Goal: Information Seeking & Learning: Learn about a topic

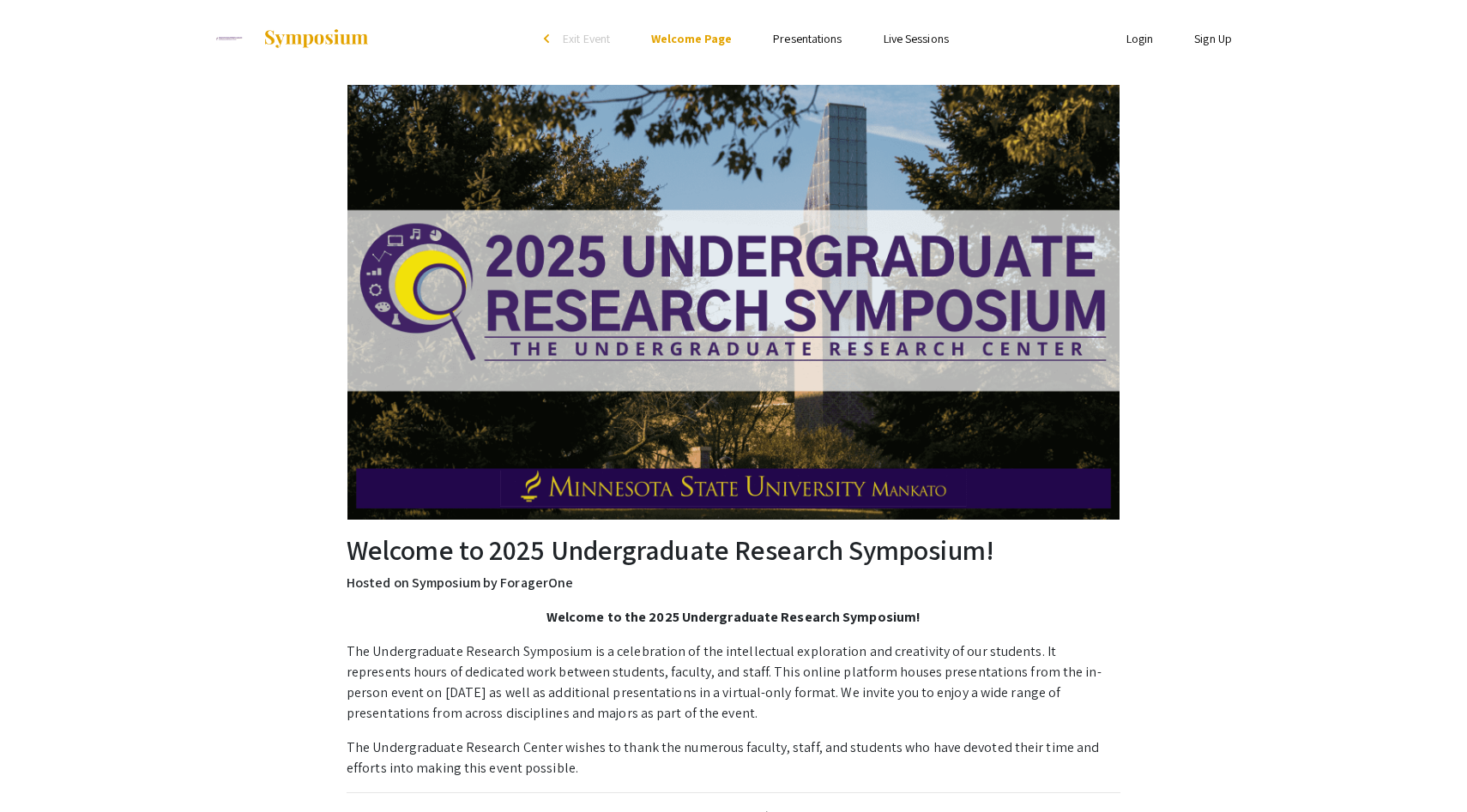
click at [817, 41] on link "Presentations" at bounding box center [807, 39] width 69 height 15
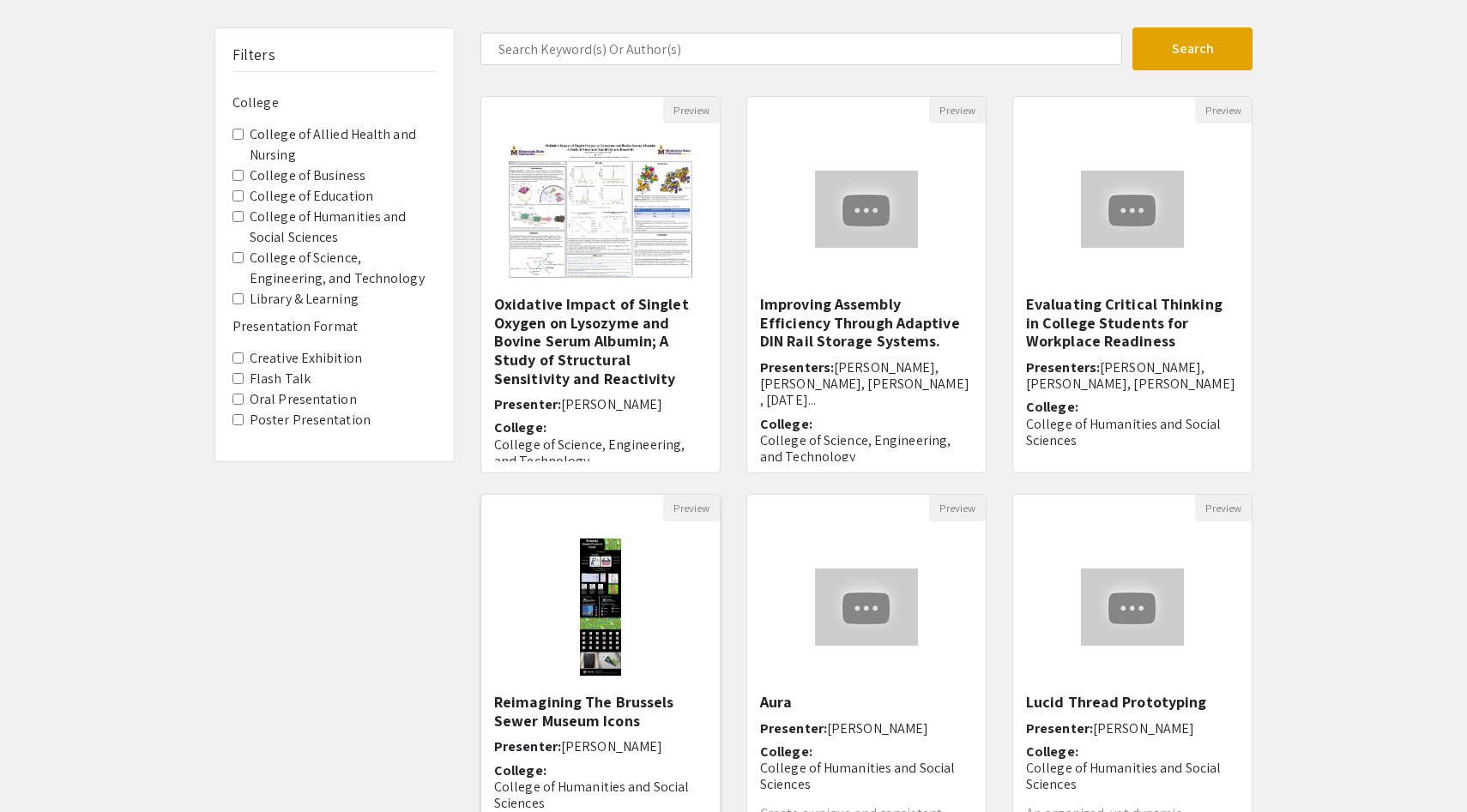
scroll to position [82, 0]
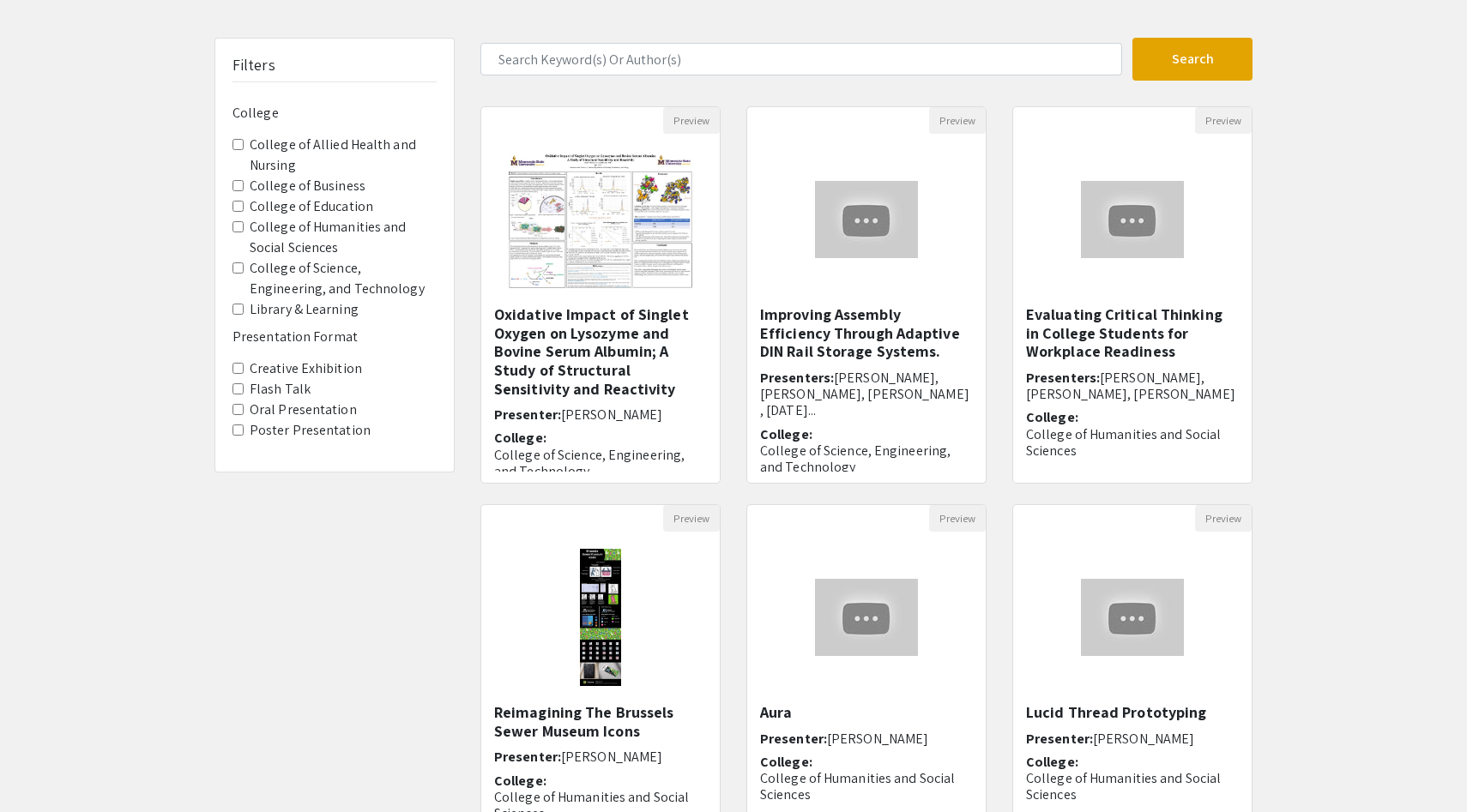
click at [299, 311] on label "Library & Learning" at bounding box center [304, 309] width 108 height 21
click at [243, 311] on Learning "Library & Learning" at bounding box center [238, 309] width 11 height 11
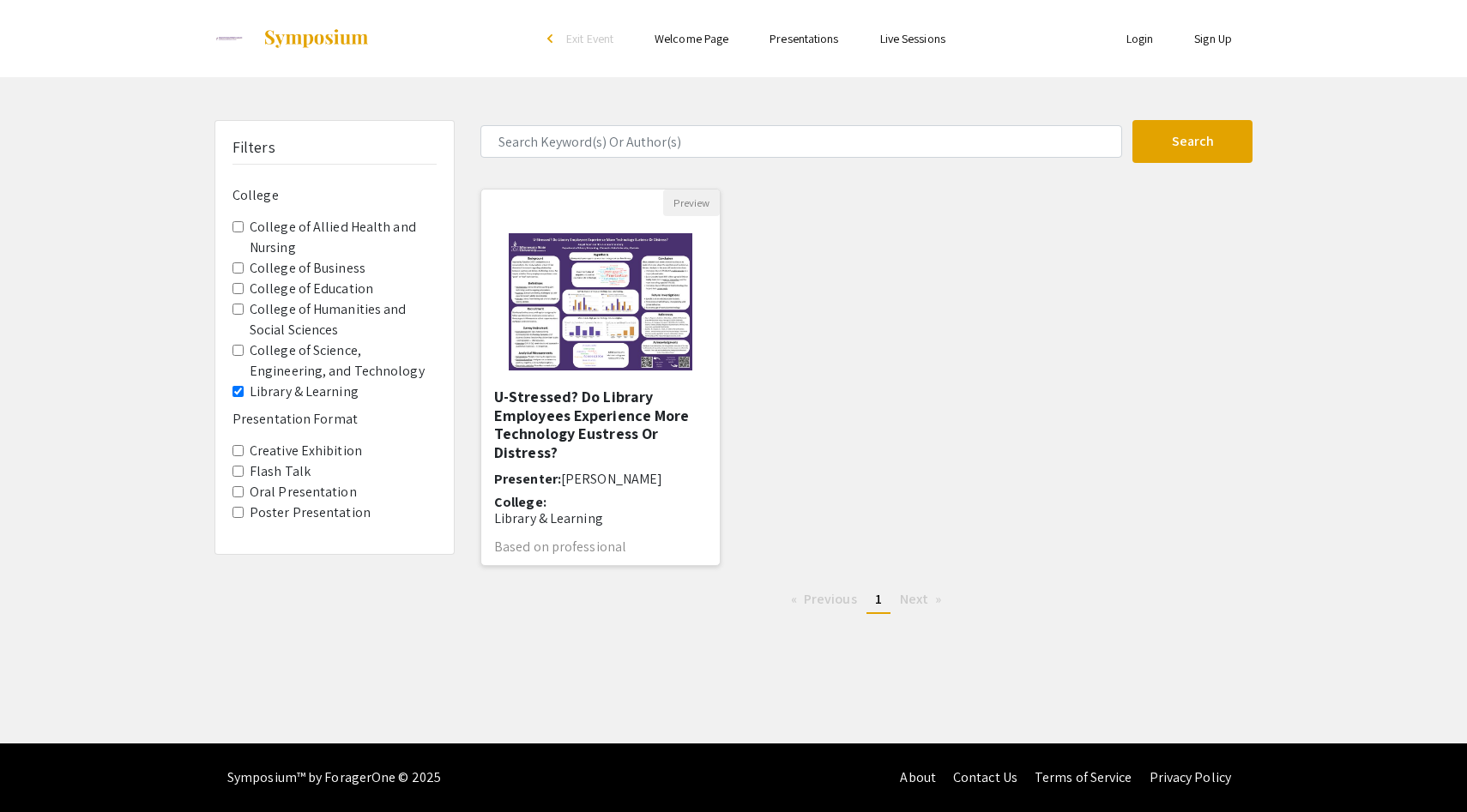
click at [570, 345] on img "Open Presentation <p>U-Stressed? Do Library Employees Experience More Technolog…" at bounding box center [600, 302] width 217 height 172
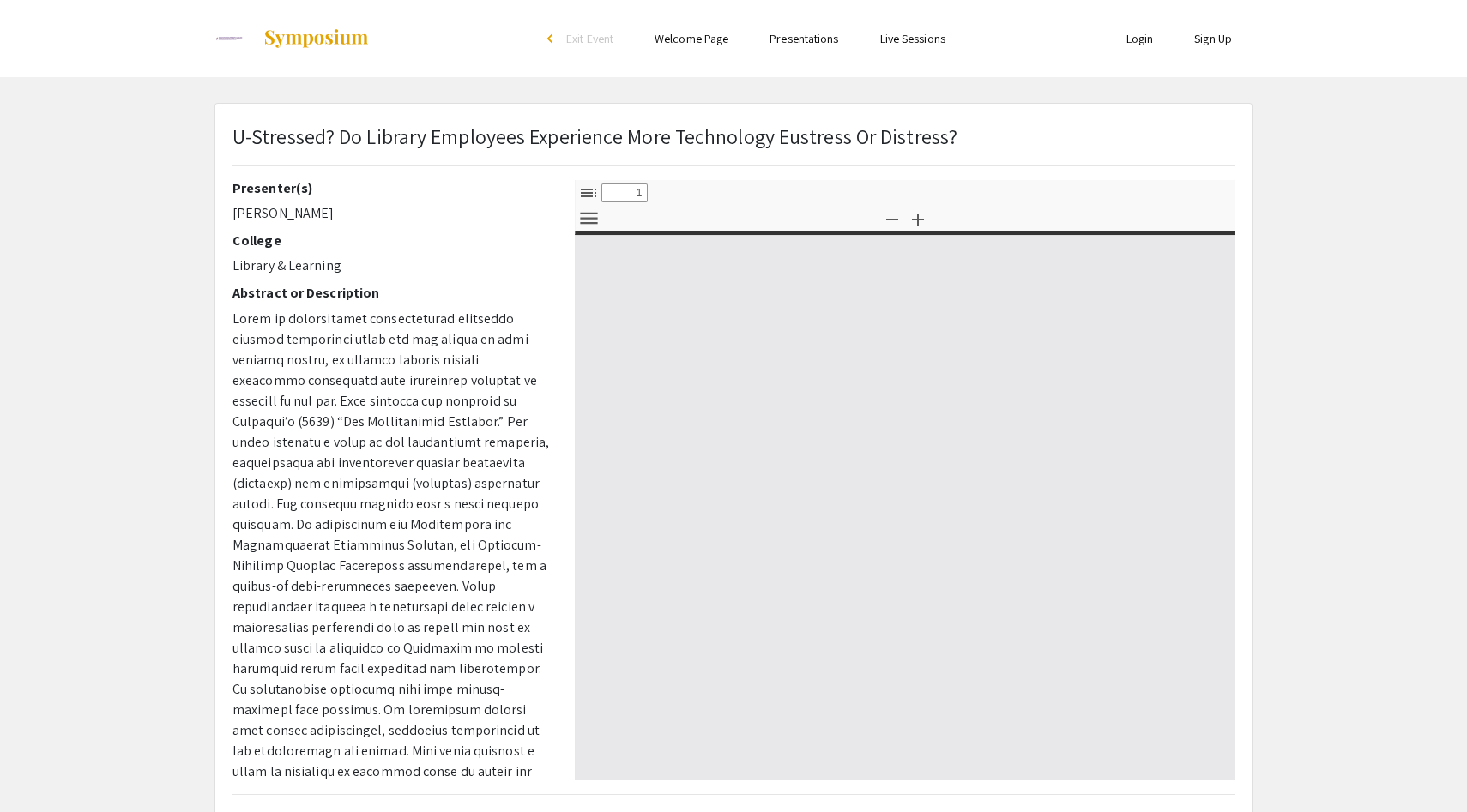
select select "custom"
type input "0"
select select "custom"
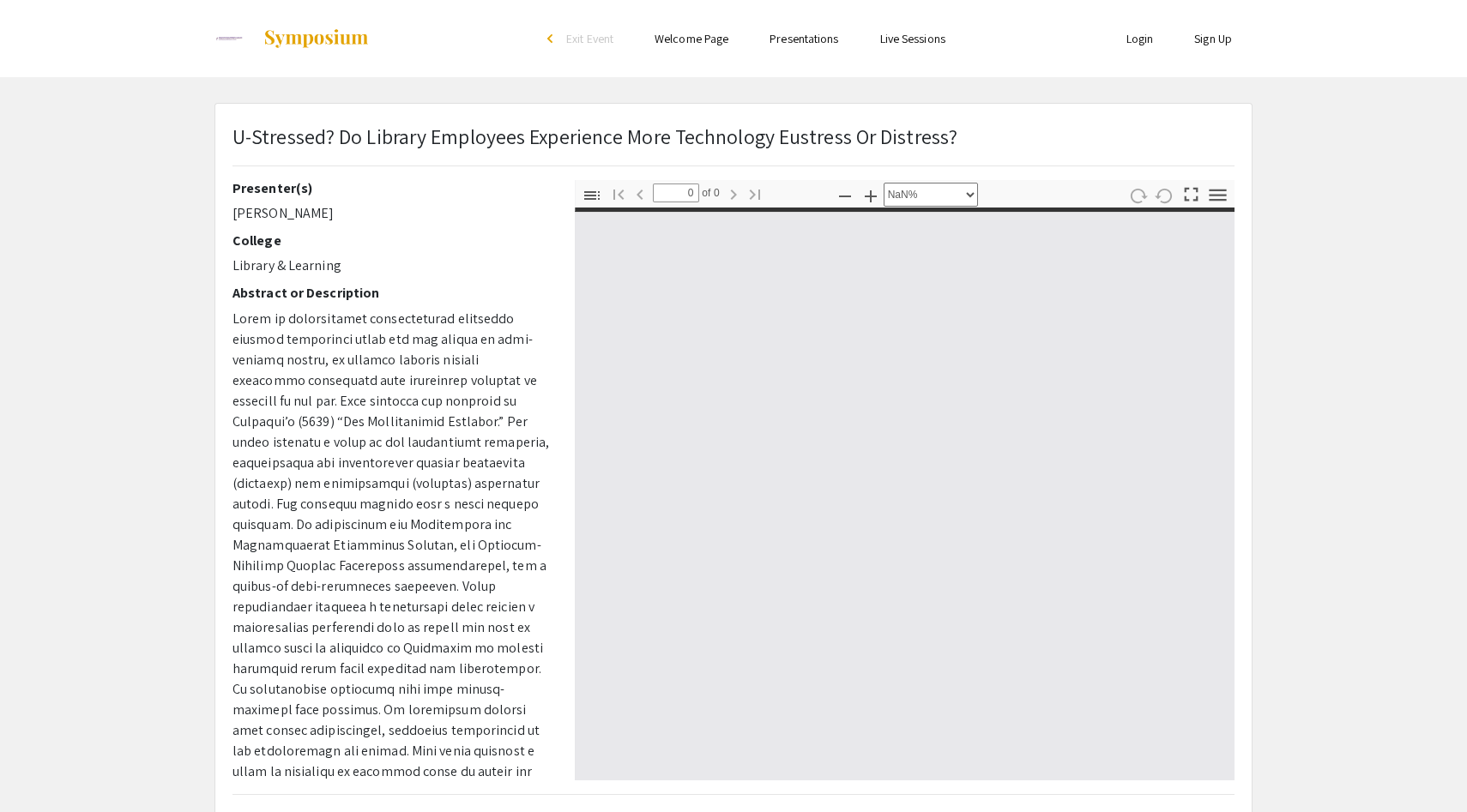
scroll to position [28, 0]
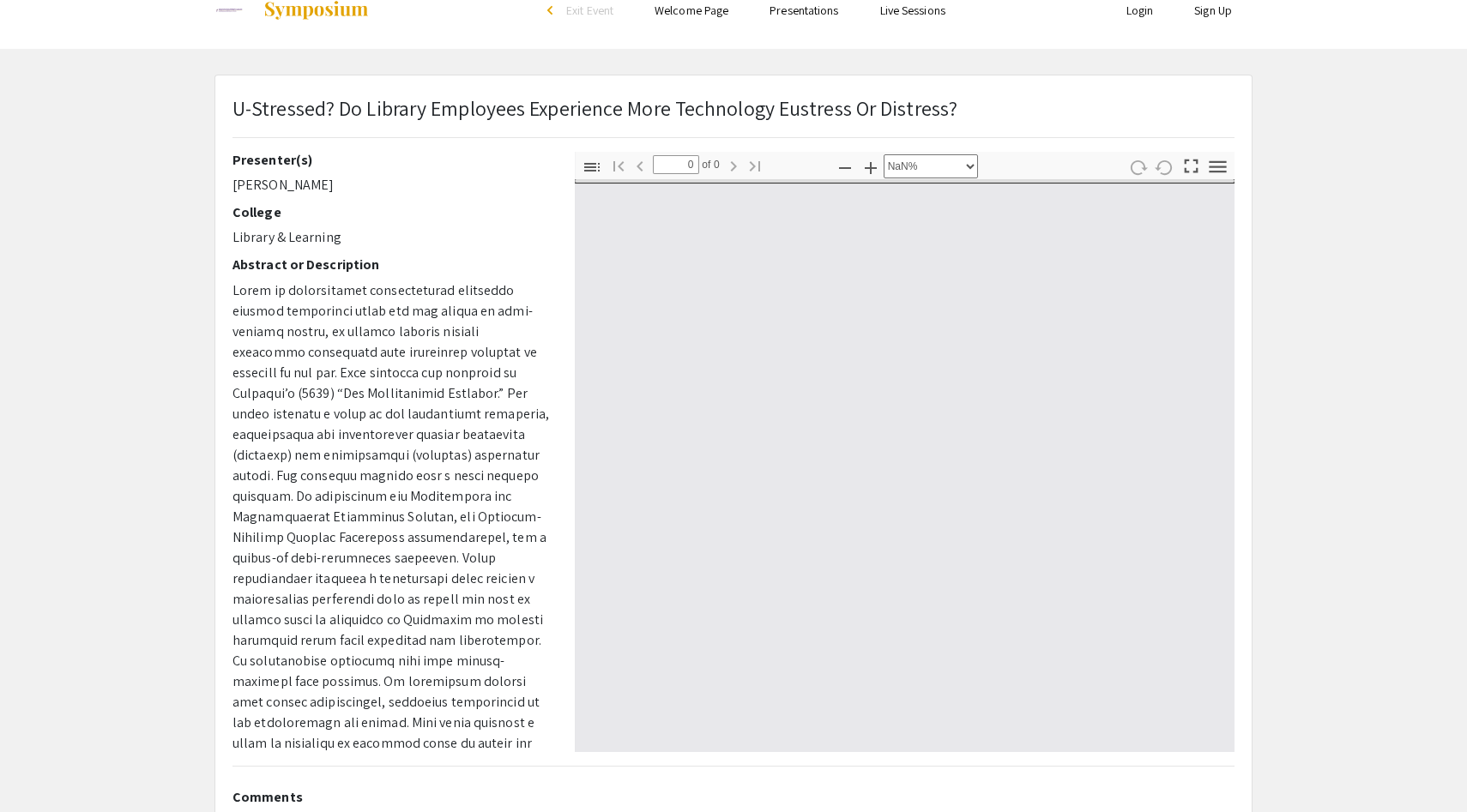
type input "1"
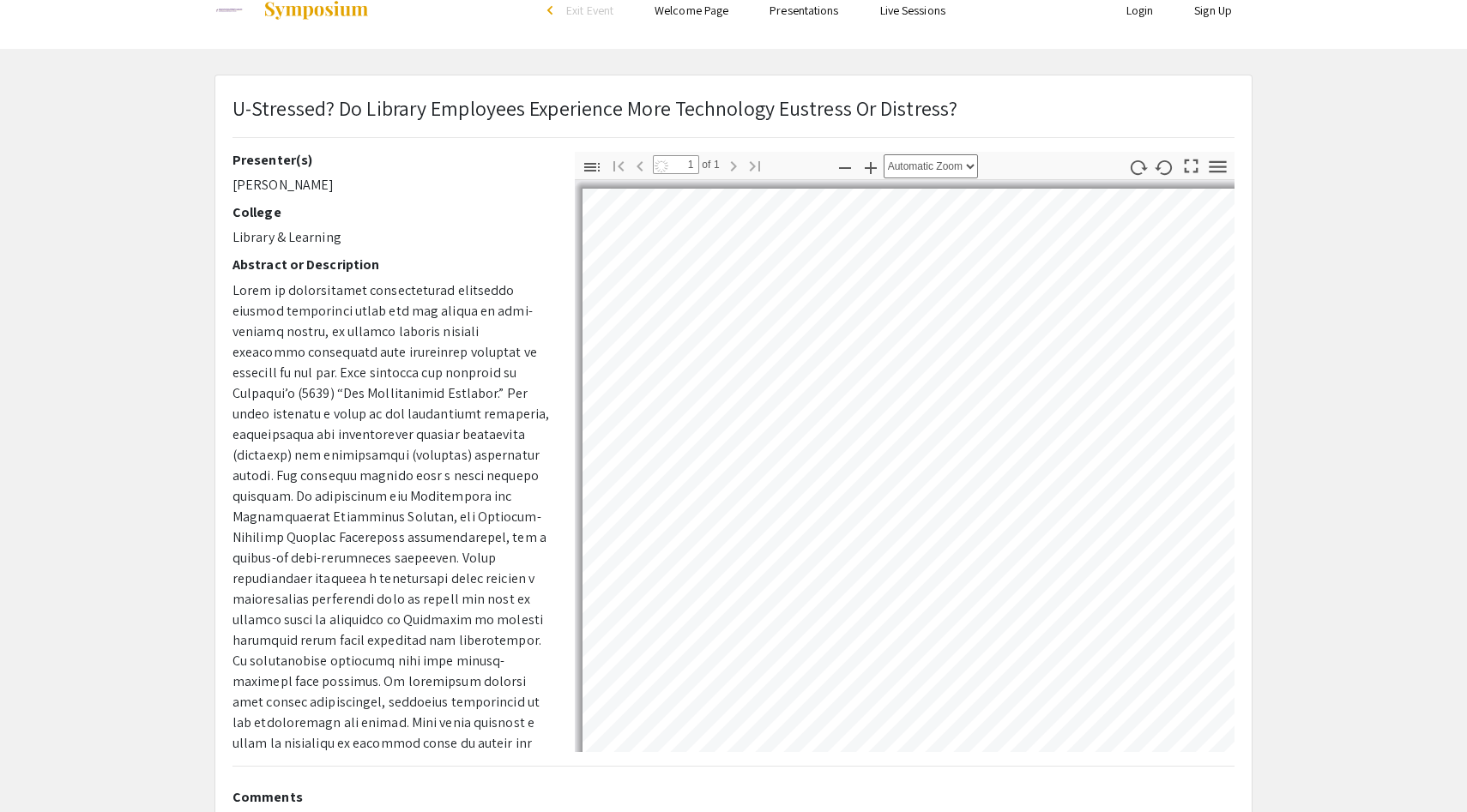
select select "auto"
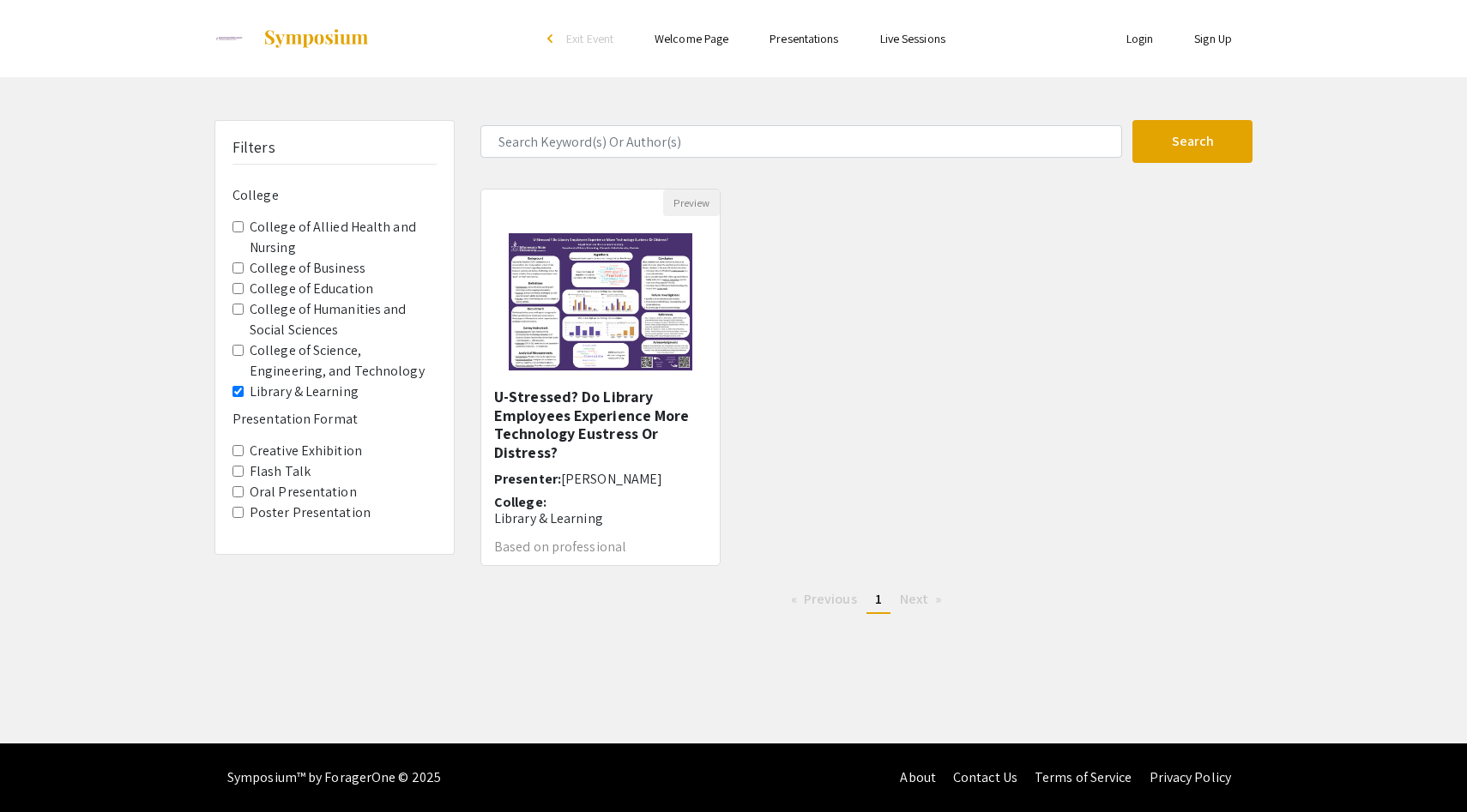
click at [294, 316] on label "College of Humanities and Social Sciences" at bounding box center [343, 320] width 187 height 41
click at [243, 315] on Sciences "College of Humanities and Social Sciences" at bounding box center [238, 309] width 11 height 11
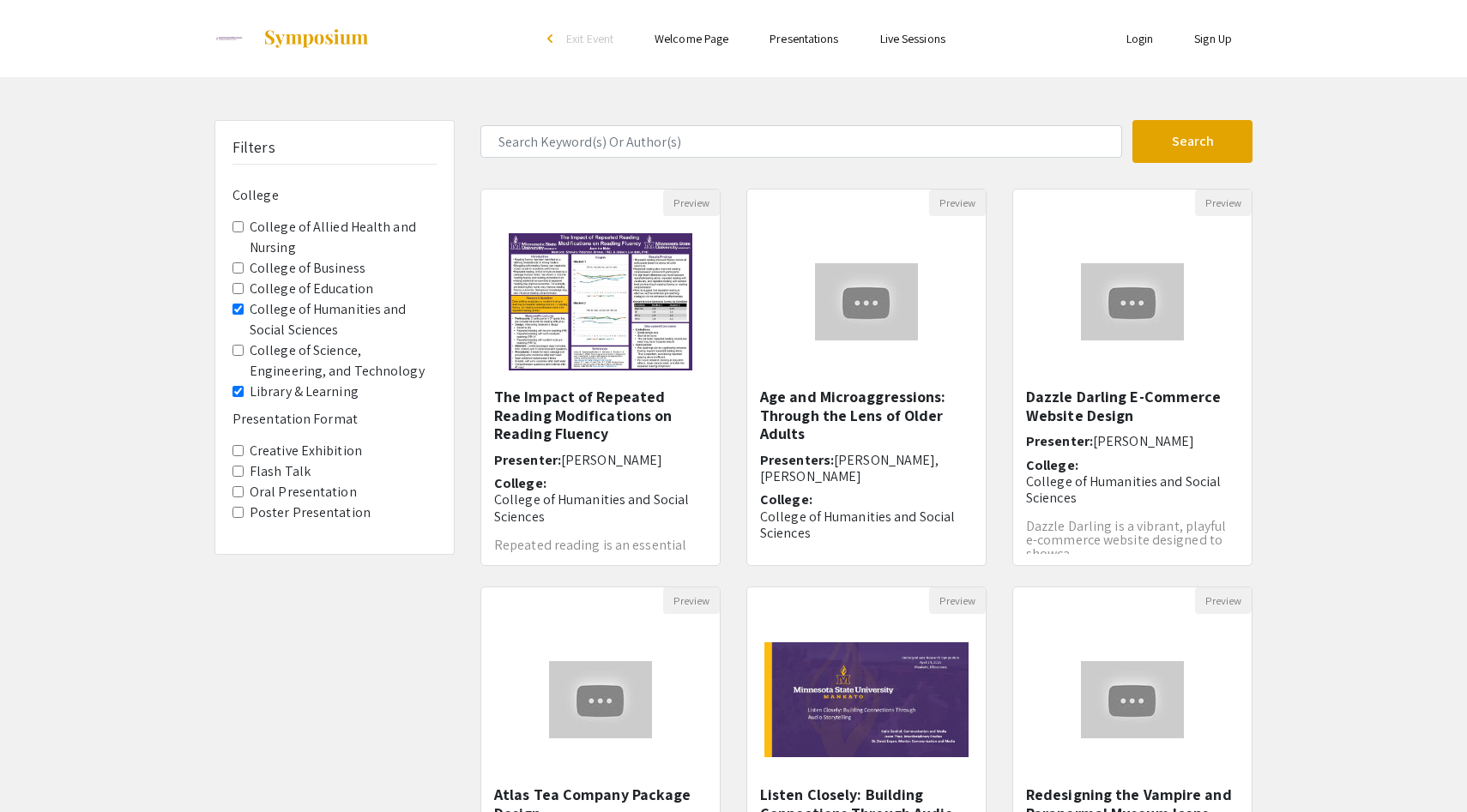
click at [287, 359] on label "College of Science, Engineering, and Technology" at bounding box center [343, 361] width 187 height 41
click at [243, 356] on Technology "College of Science, Engineering, and Technology" at bounding box center [238, 350] width 11 height 11
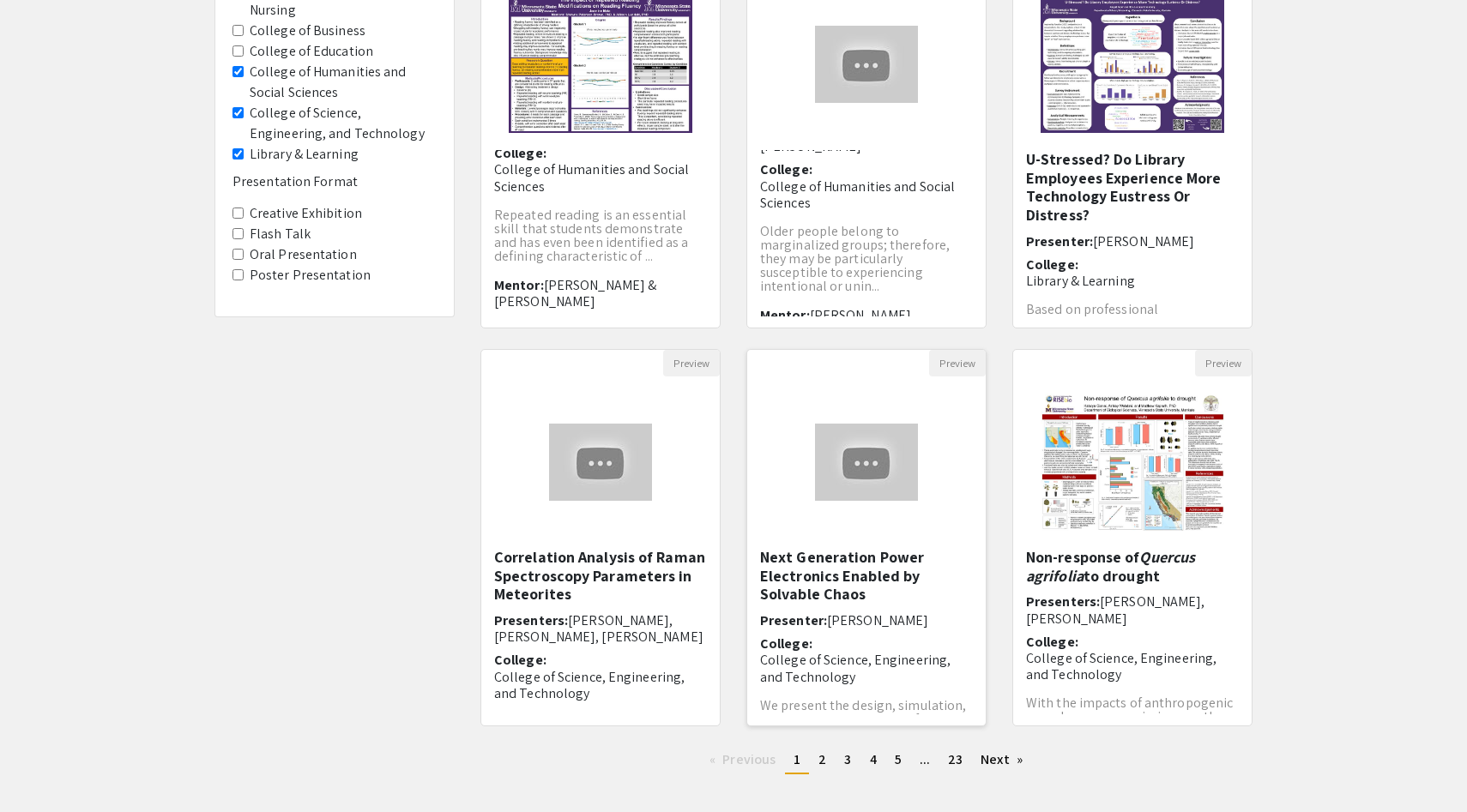
scroll to position [269, 0]
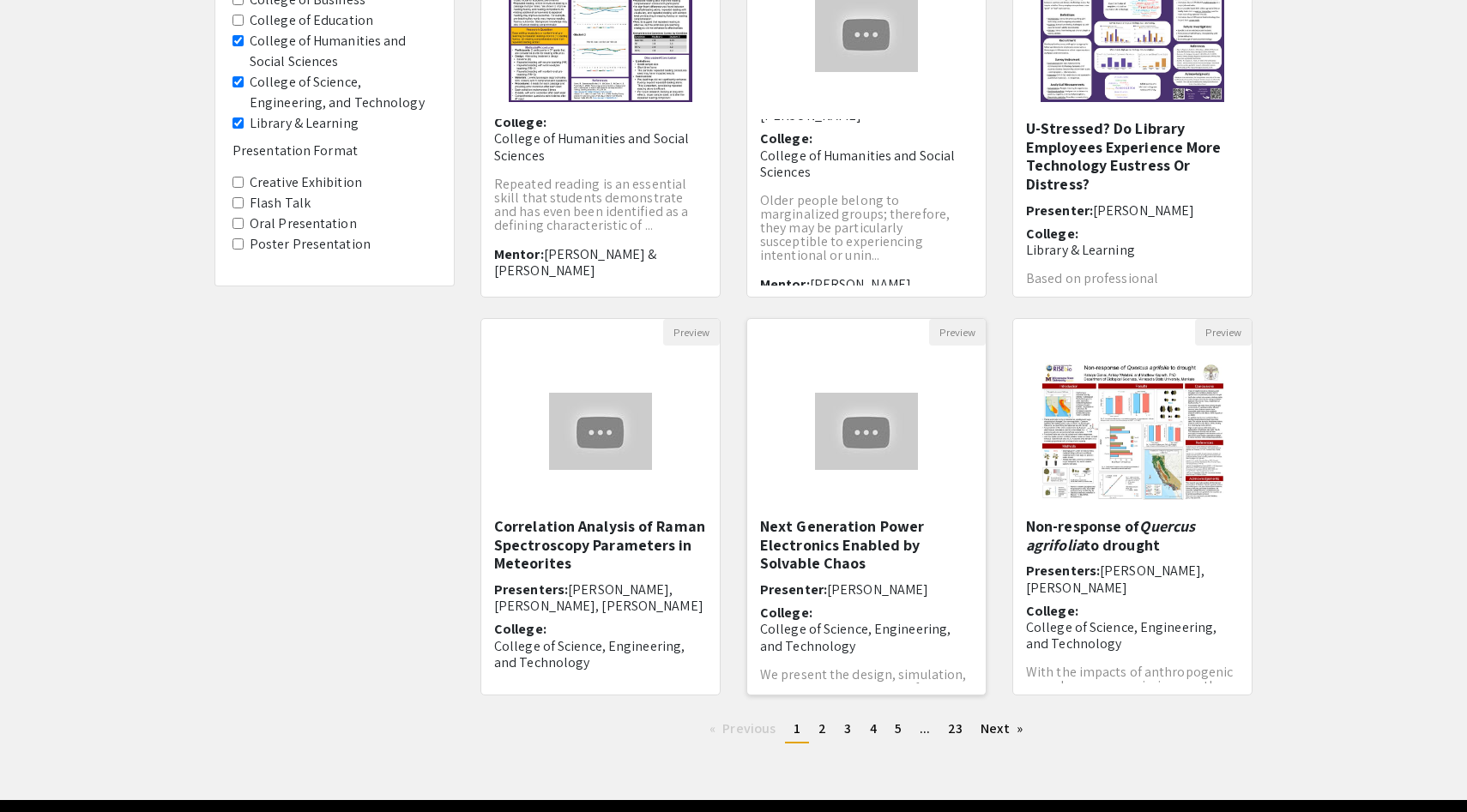
click at [833, 467] on img at bounding box center [866, 431] width 137 height 111
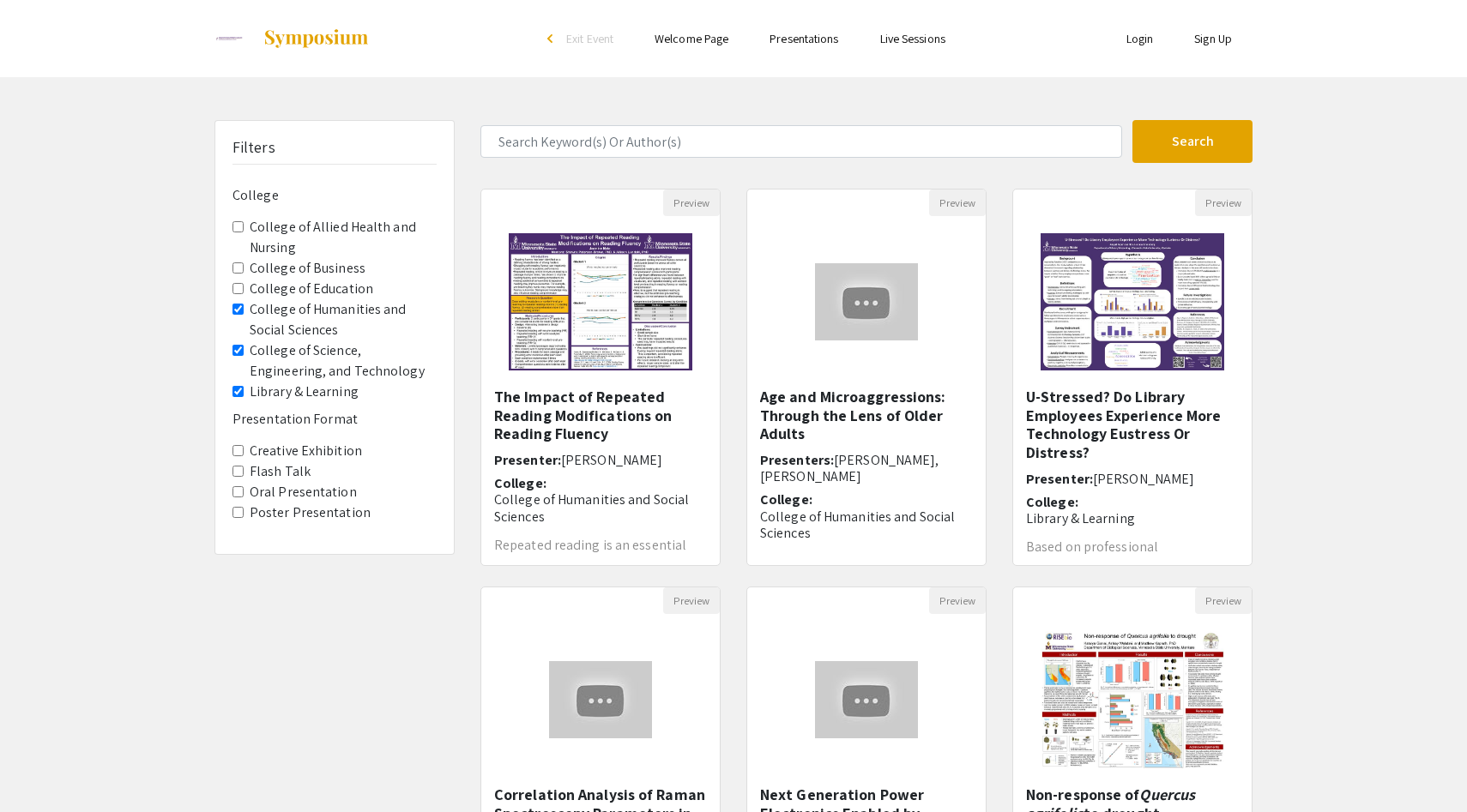
click at [269, 449] on label "Creative Exhibition" at bounding box center [306, 451] width 112 height 21
click at [243, 449] on Exhibition "Creative Exhibition" at bounding box center [238, 451] width 11 height 11
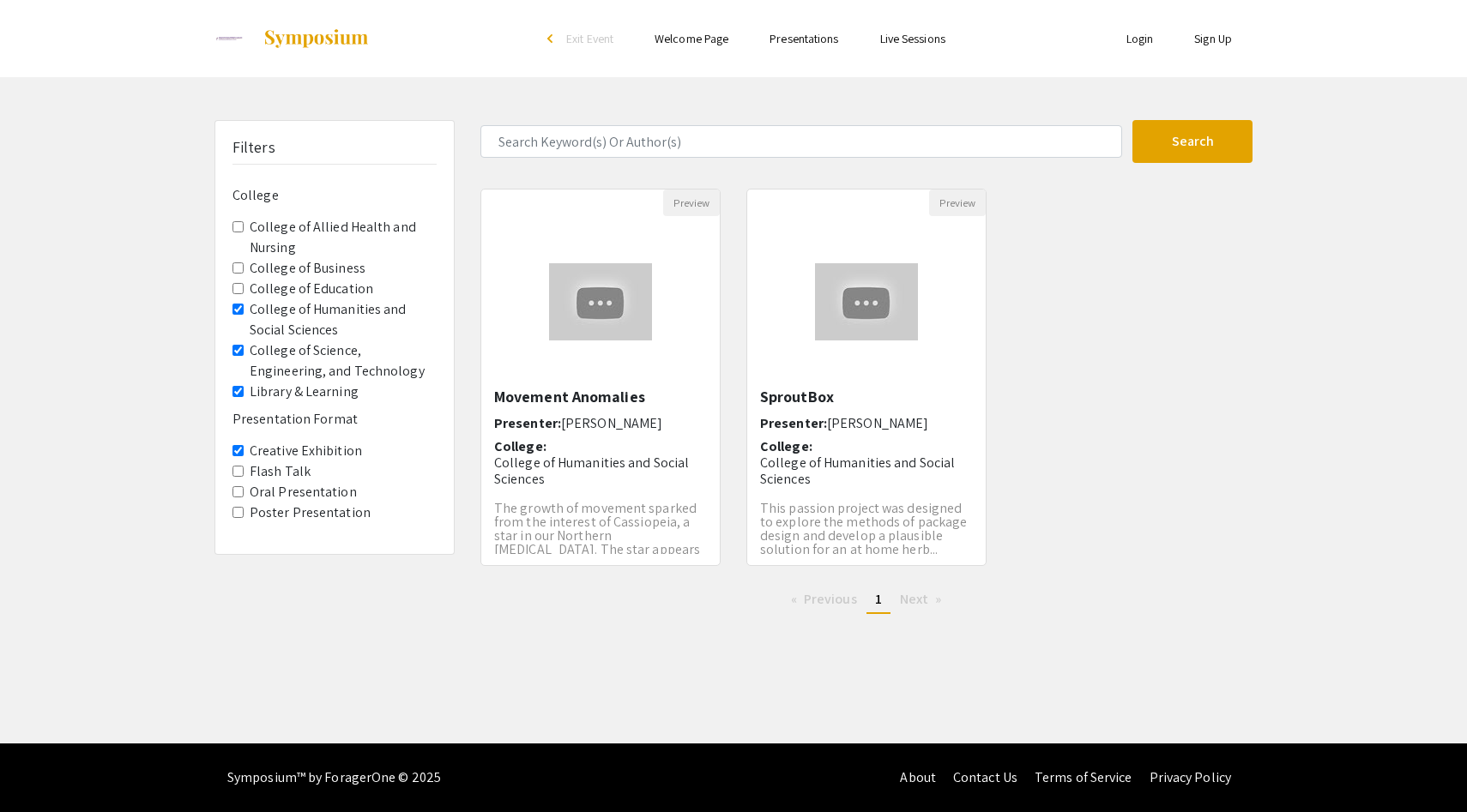
click at [299, 476] on label "Flash Talk" at bounding box center [280, 472] width 61 height 21
click at [243, 476] on Talk "Flash Talk" at bounding box center [238, 472] width 11 height 11
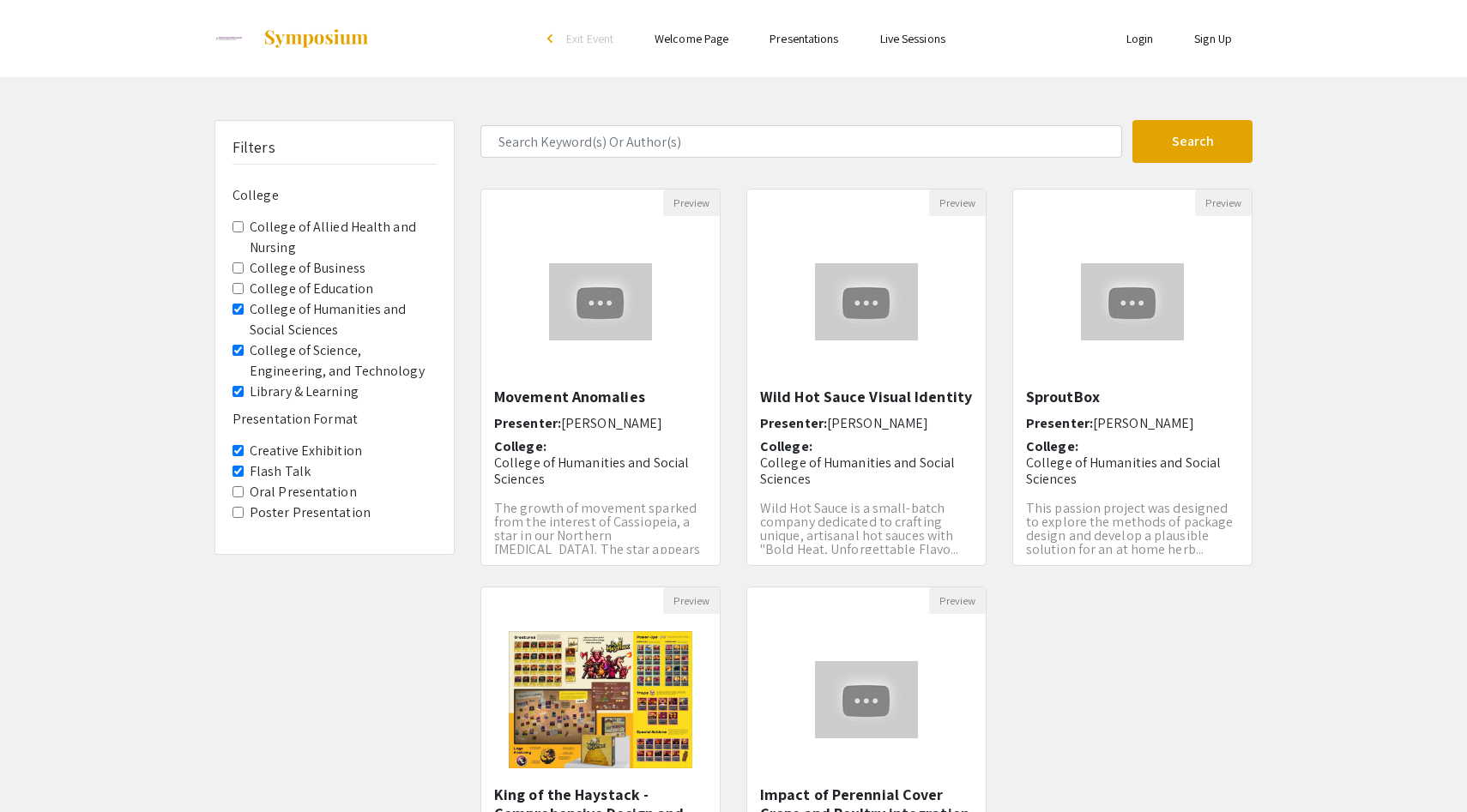
click at [305, 495] on label "Oral Presentation" at bounding box center [304, 492] width 108 height 21
click at [243, 495] on Presentation "Oral Presentation" at bounding box center [238, 491] width 11 height 11
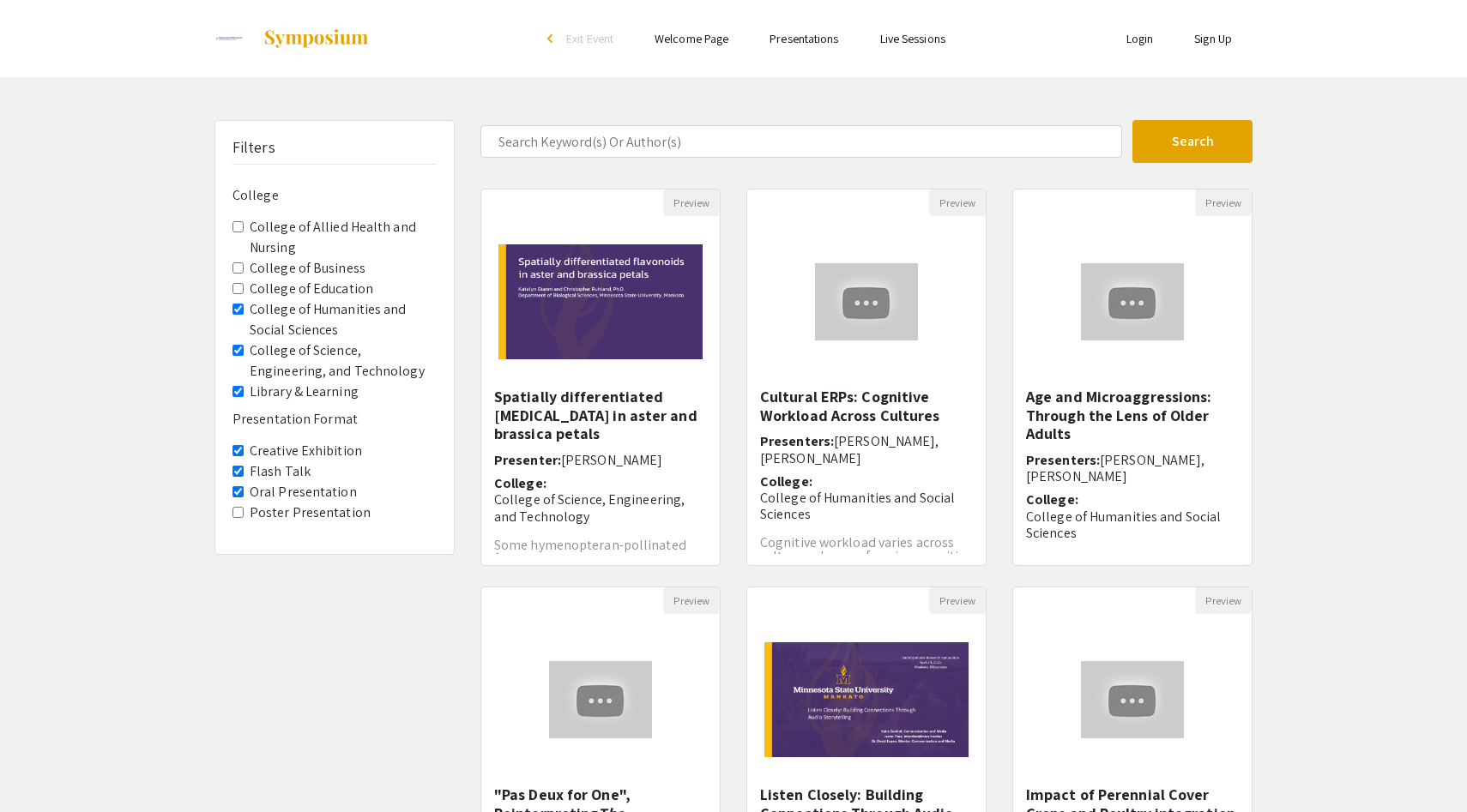
click at [305, 513] on label "Poster Presentation" at bounding box center [310, 513] width 121 height 21
click at [243, 513] on Presentation "Poster Presentation" at bounding box center [238, 512] width 11 height 11
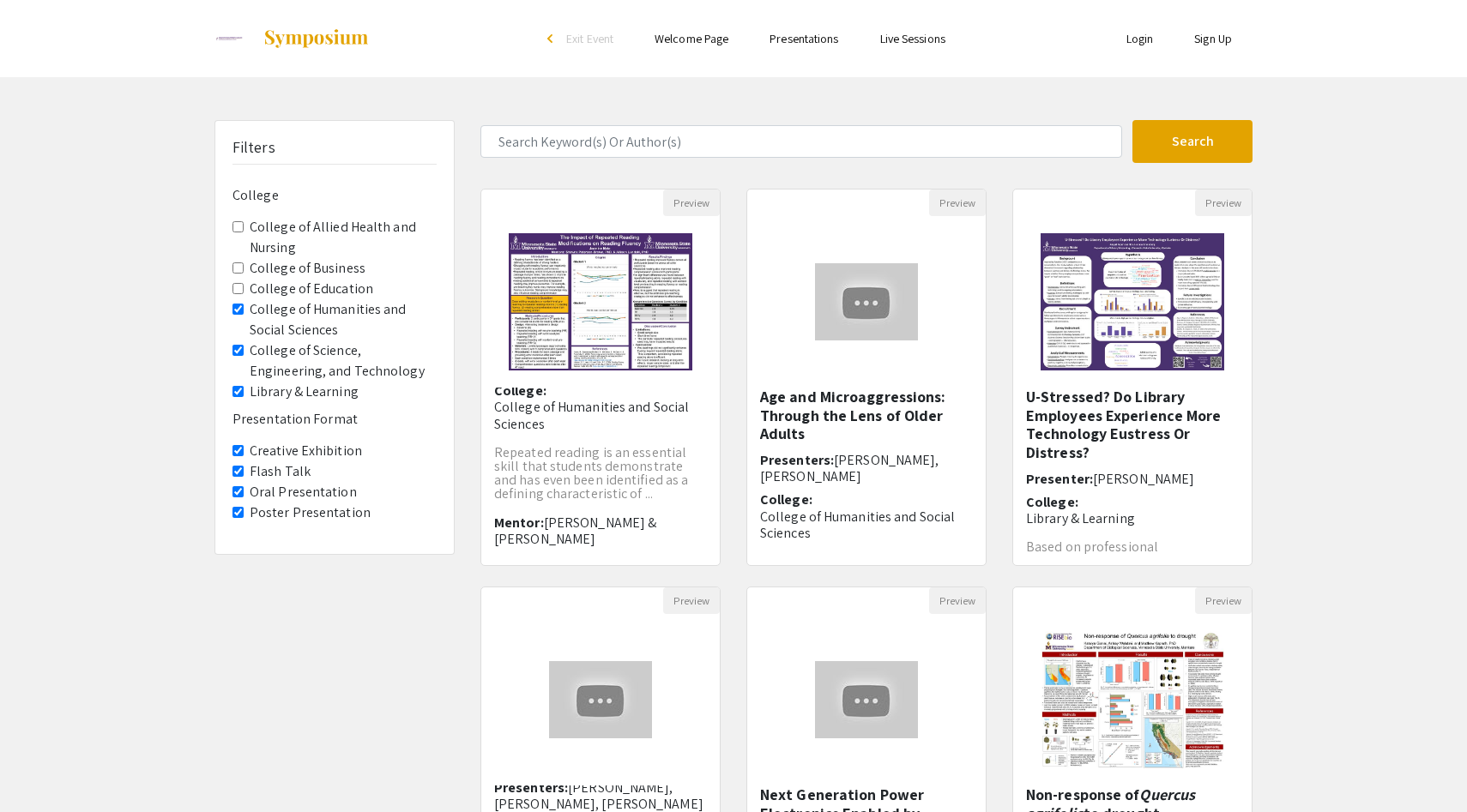
click at [270, 491] on label "Oral Presentation" at bounding box center [304, 492] width 108 height 21
click at [243, 491] on Presentation "Oral Presentation" at bounding box center [238, 491] width 11 height 11
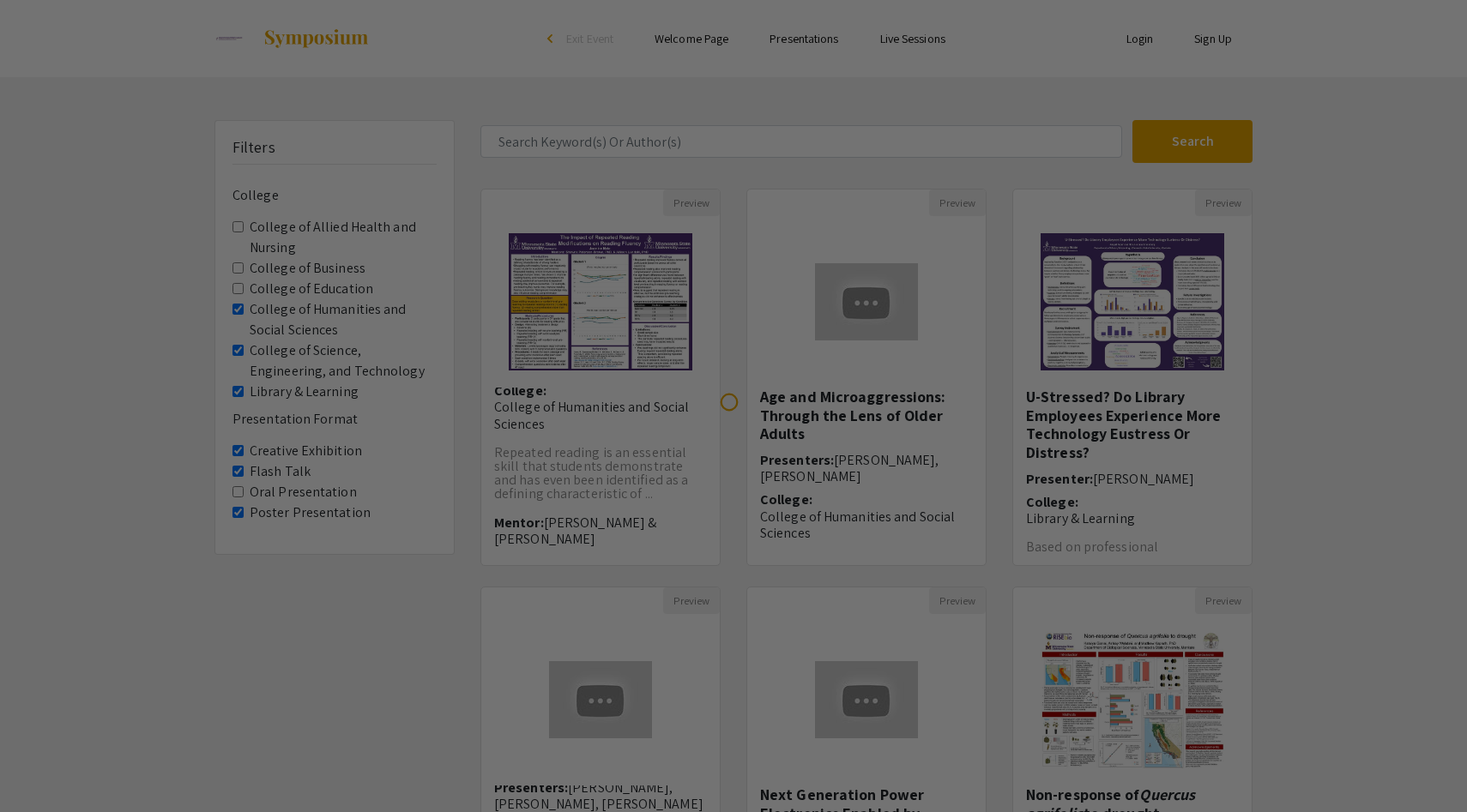
click at [270, 475] on label "Flash Talk" at bounding box center [280, 472] width 61 height 21
click at [243, 475] on Talk "Flash Talk" at bounding box center [238, 472] width 11 height 11
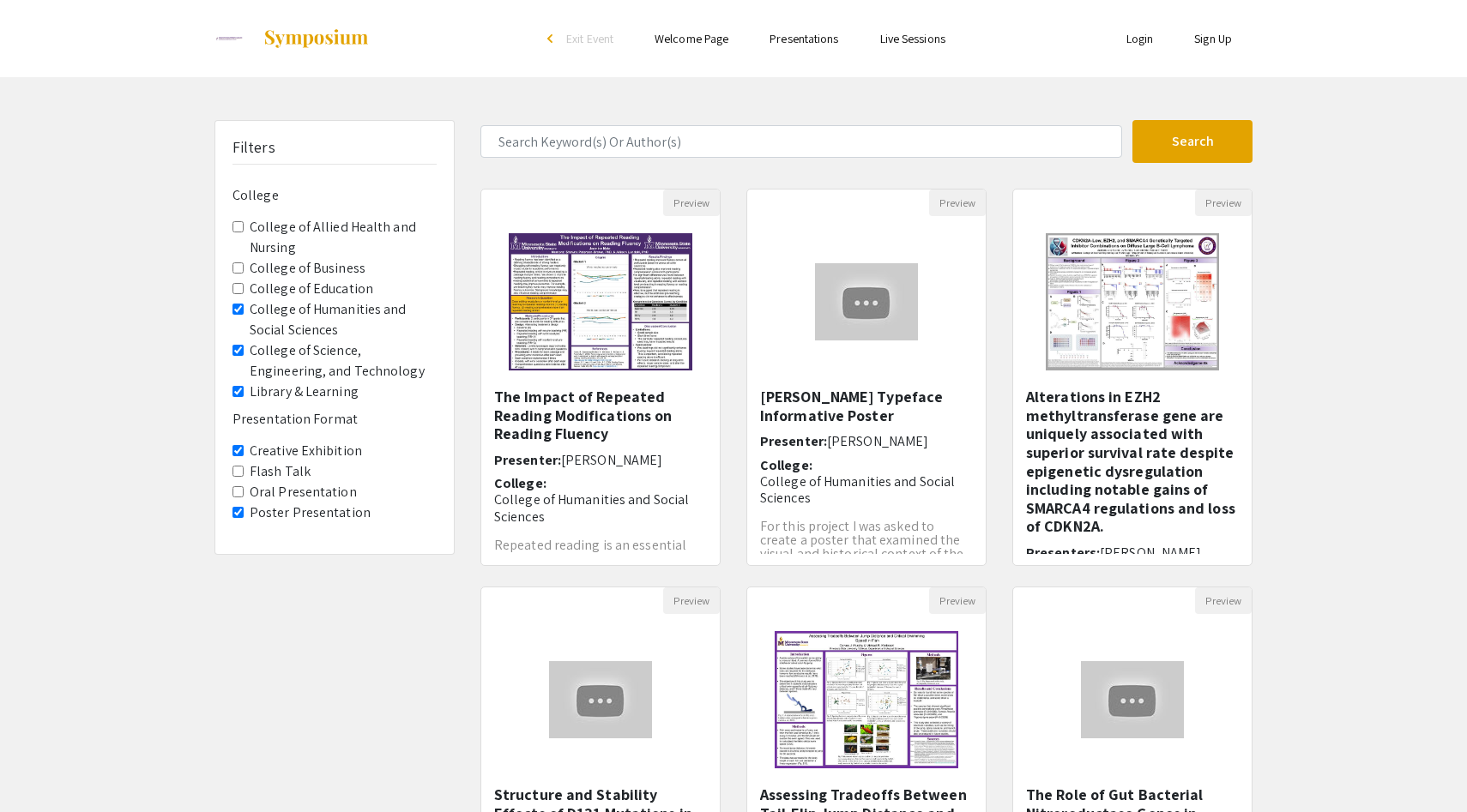
click at [279, 384] on label "Library & Learning" at bounding box center [304, 392] width 108 height 21
click at [243, 386] on Learning "Library & Learning" at bounding box center [238, 391] width 11 height 11
click at [288, 364] on label "College of Science, Engineering, and Technology" at bounding box center [343, 361] width 187 height 41
click at [243, 356] on Technology "College of Science, Engineering, and Technology" at bounding box center [238, 350] width 11 height 11
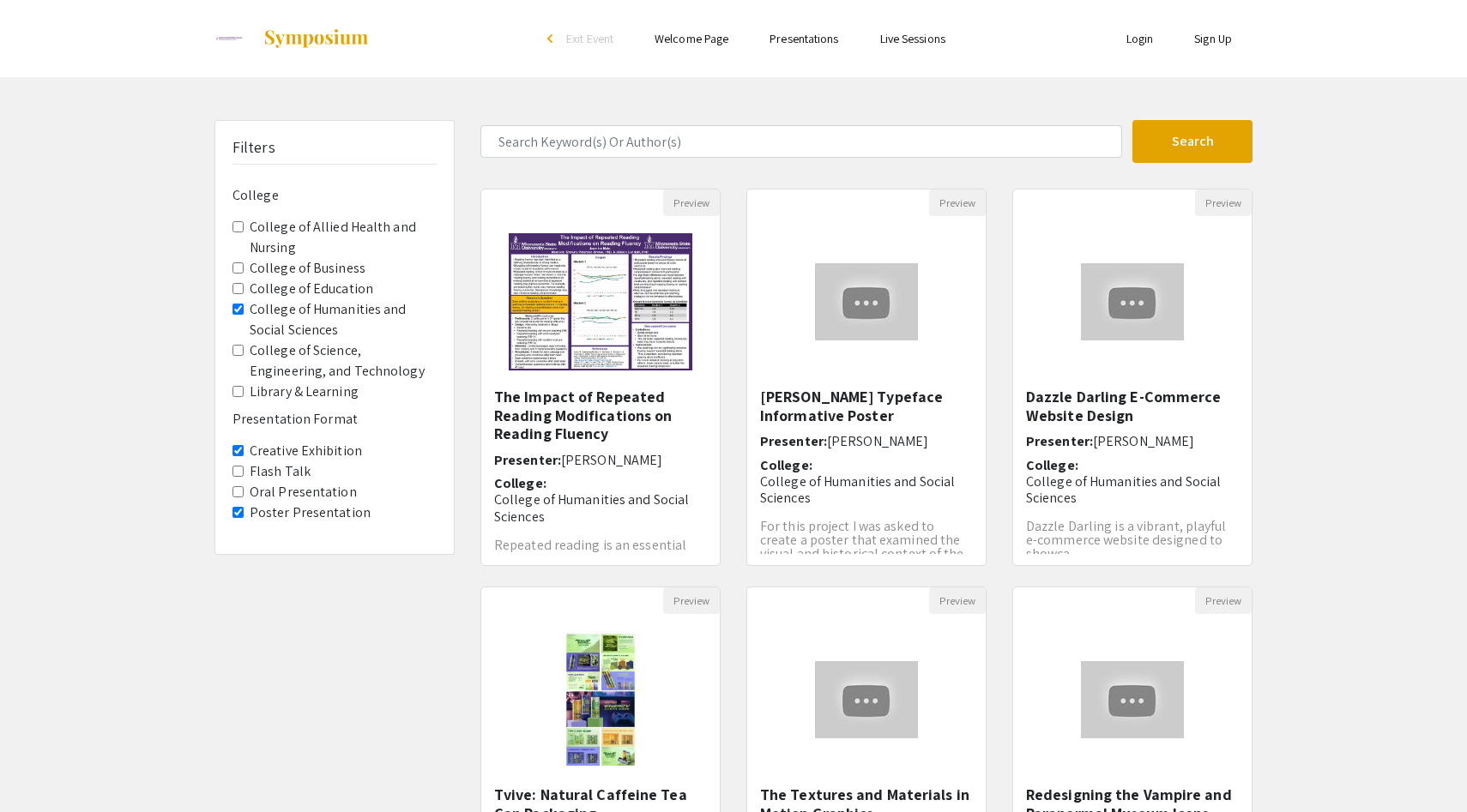
click at [285, 324] on label "College of Humanities and Social Sciences" at bounding box center [343, 320] width 187 height 41
click at [243, 315] on Sciences "College of Humanities and Social Sciences" at bounding box center [238, 309] width 11 height 11
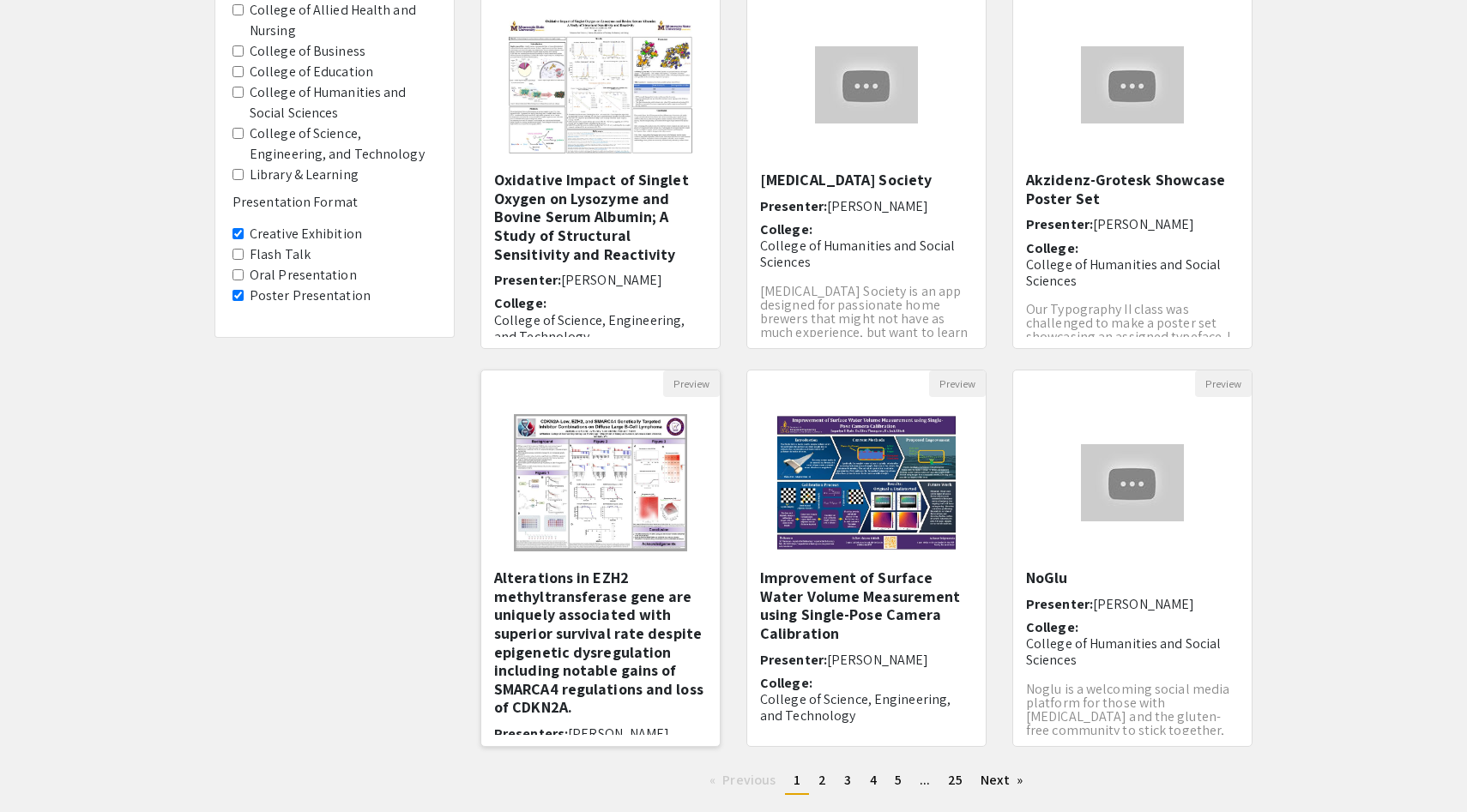
scroll to position [240, 0]
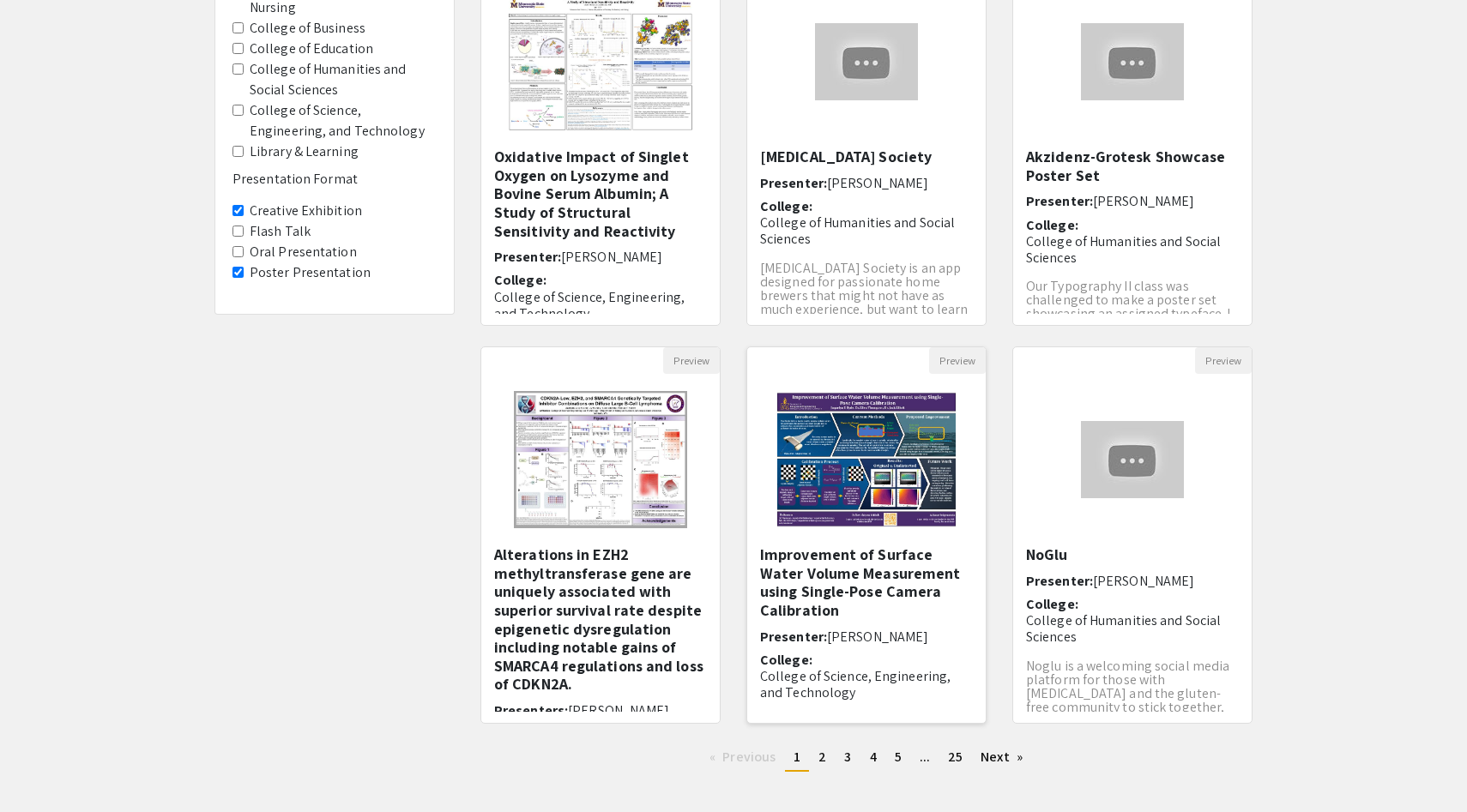
click at [806, 446] on img at bounding box center [865, 459] width 212 height 172
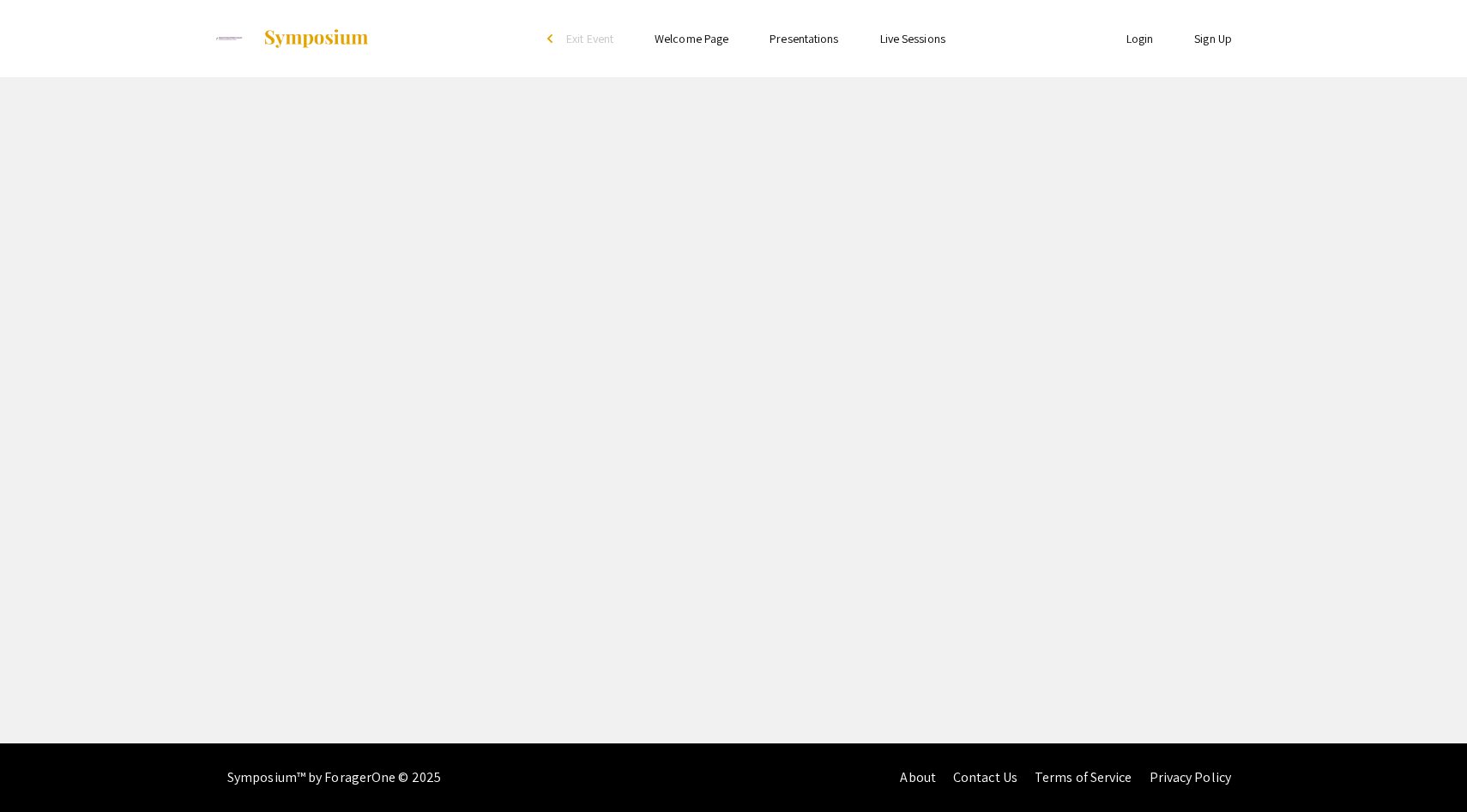
select select "custom"
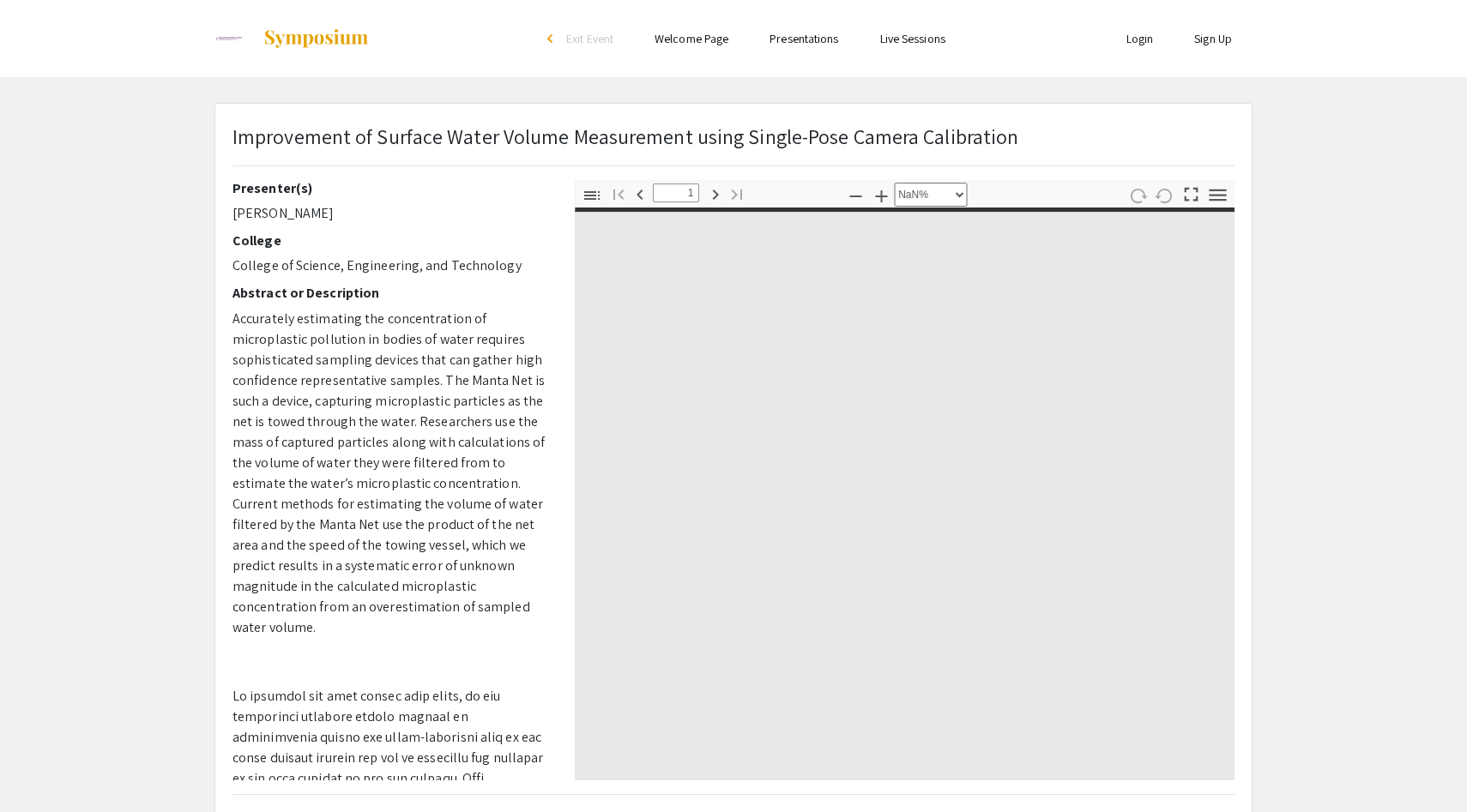
type input "0"
select select "auto"
type input "1"
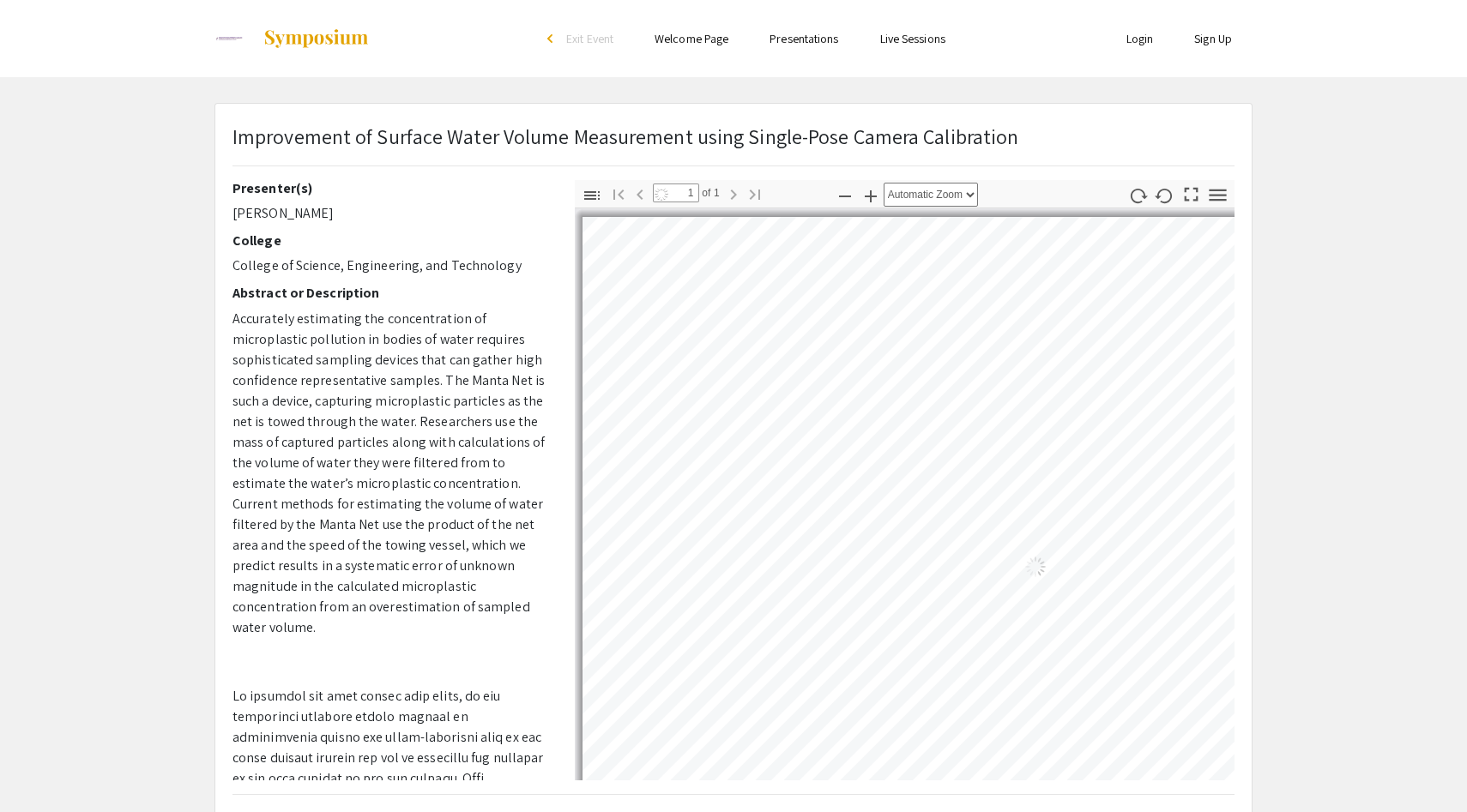
select select "auto"
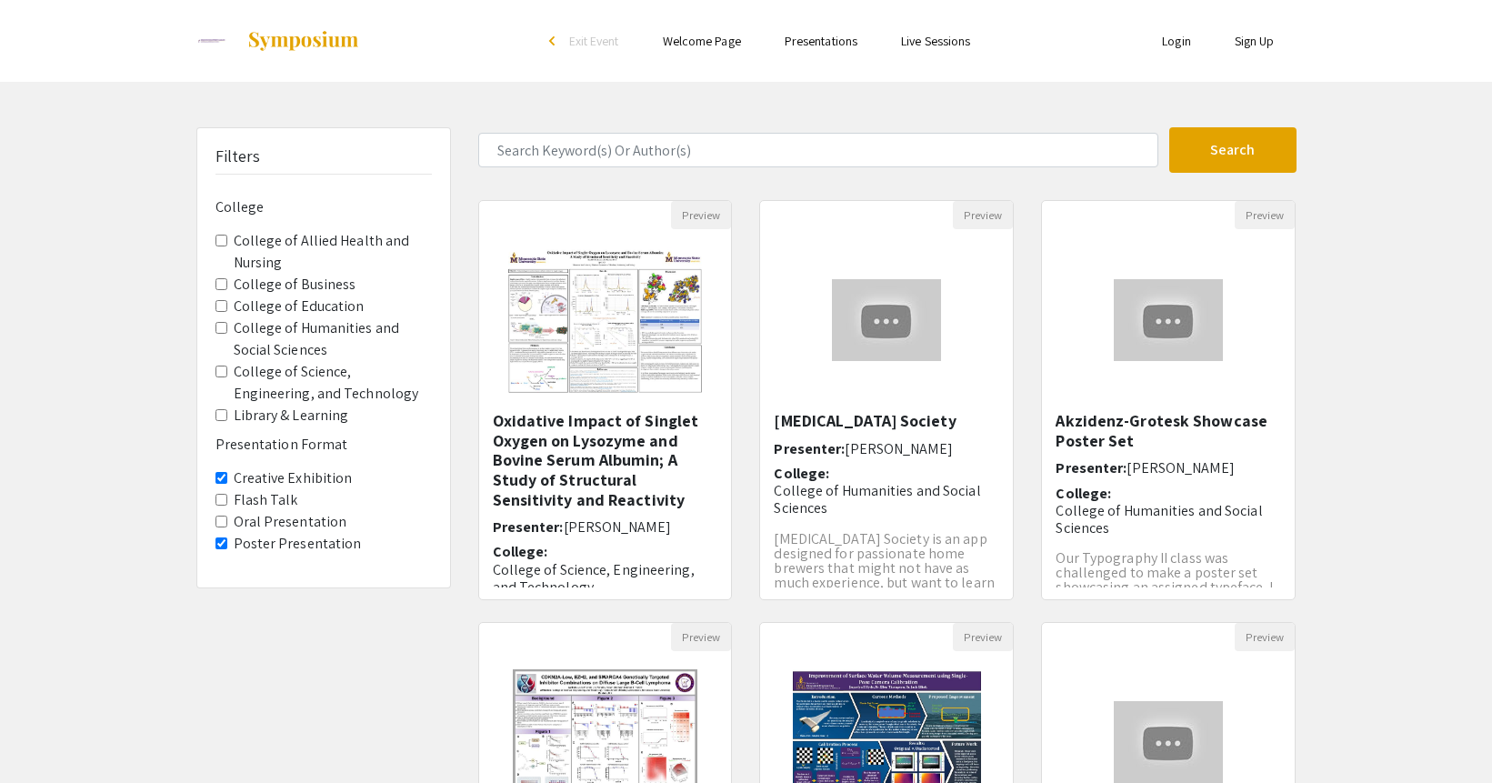
scroll to position [423, 0]
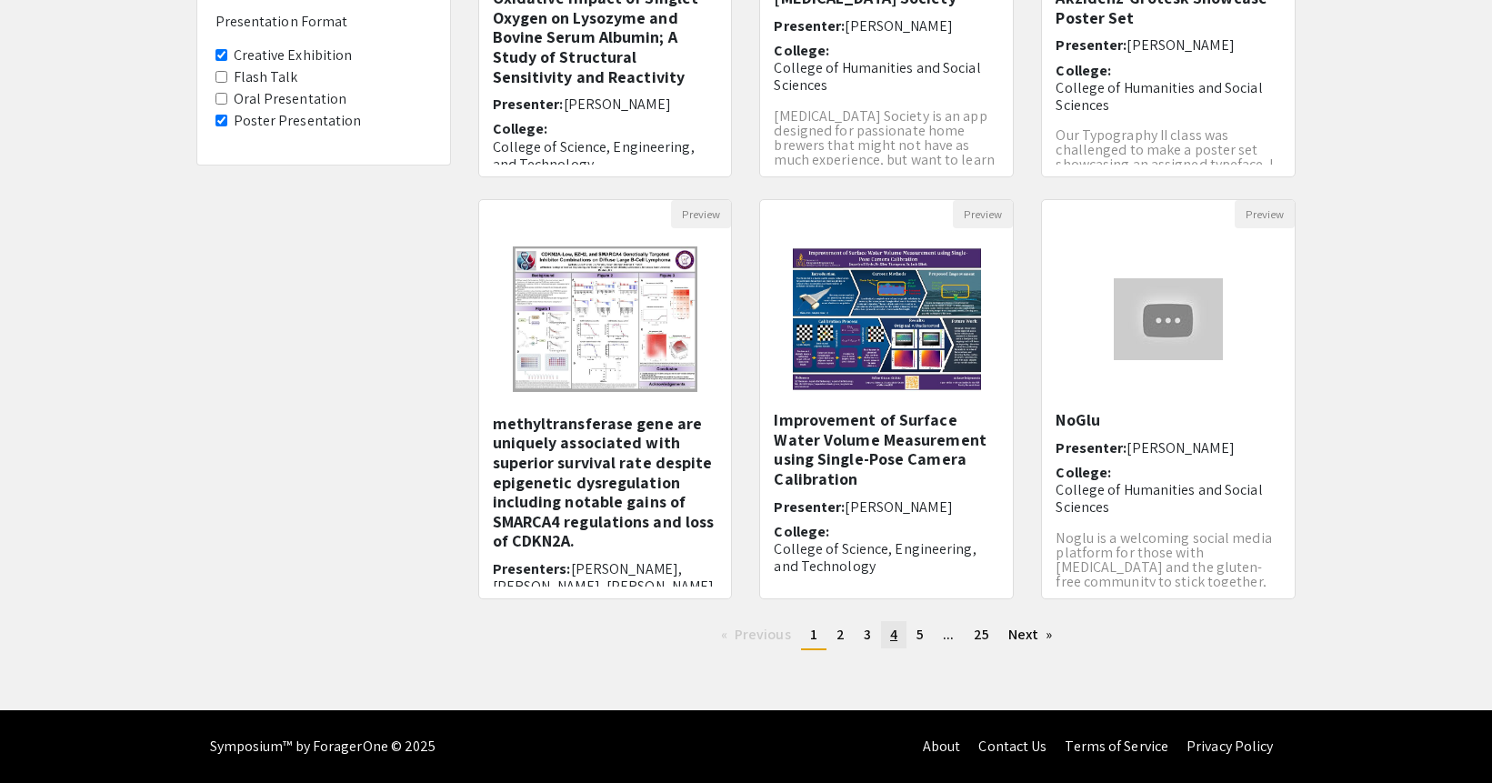
click at [888, 623] on link "page 4" at bounding box center [893, 634] width 25 height 27
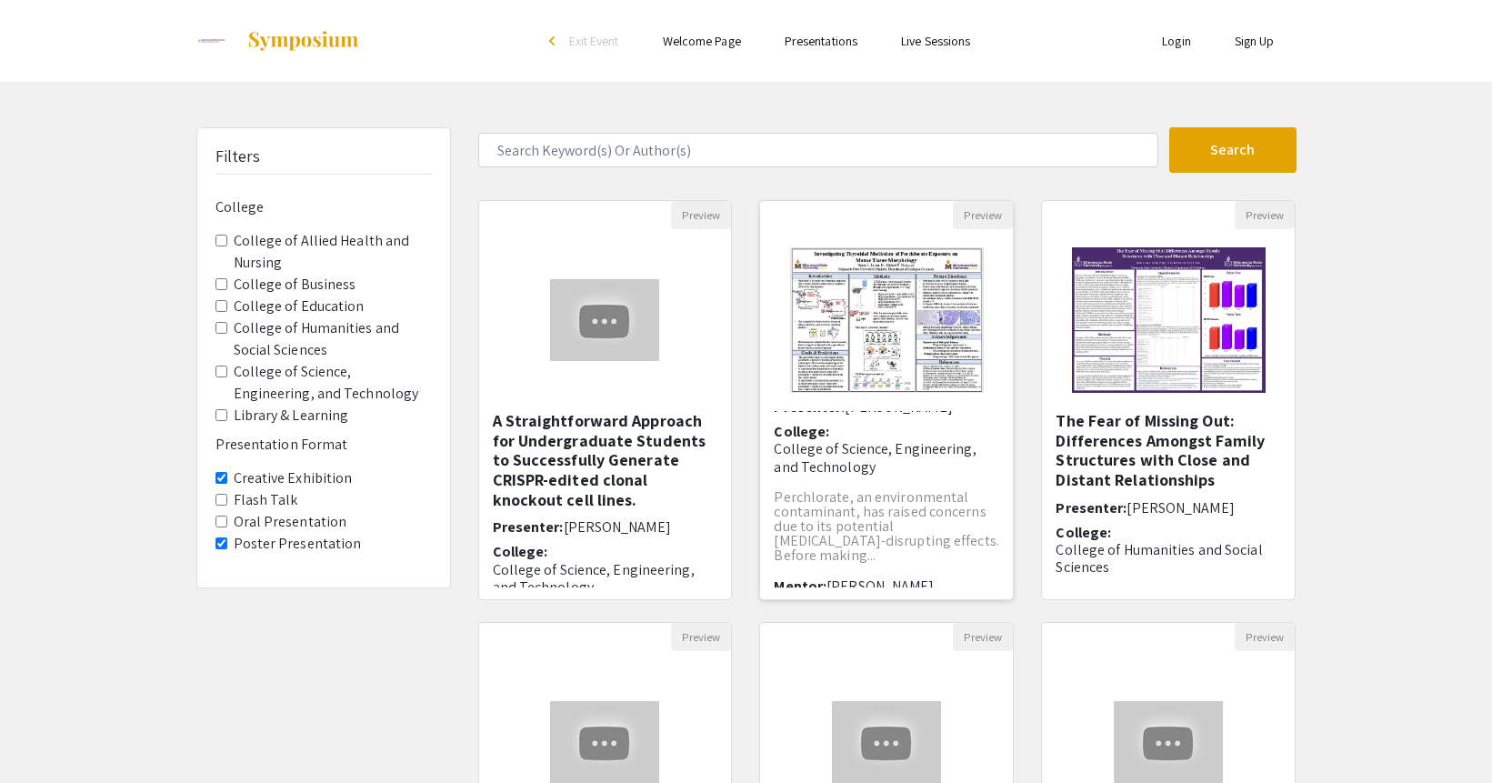
scroll to position [5, 0]
